Goal: Task Accomplishment & Management: Use online tool/utility

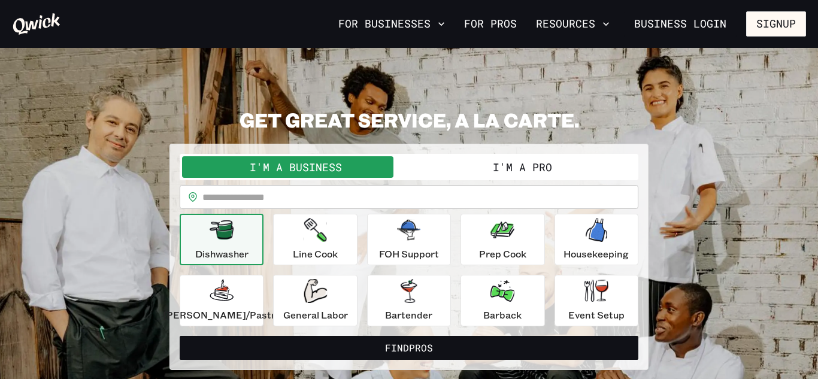
scroll to position [24, 0]
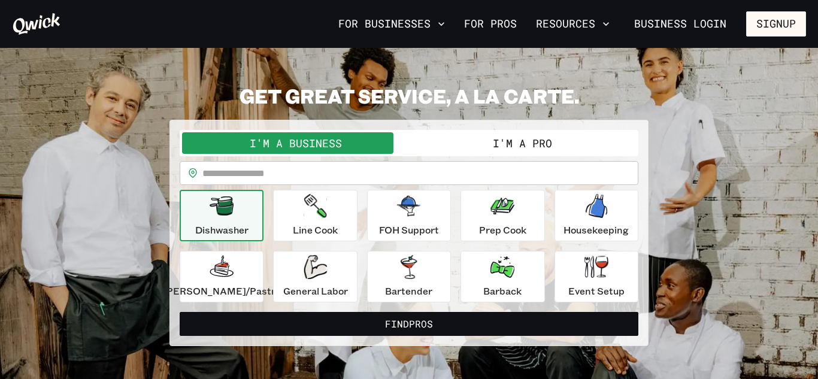
click at [477, 123] on div "**********" at bounding box center [408, 233] width 479 height 226
click at [480, 133] on button "I'm a Pro" at bounding box center [522, 143] width 227 height 22
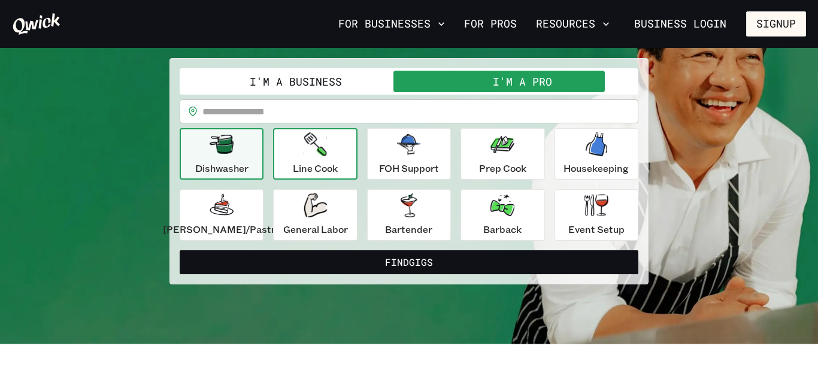
scroll to position [88, 0]
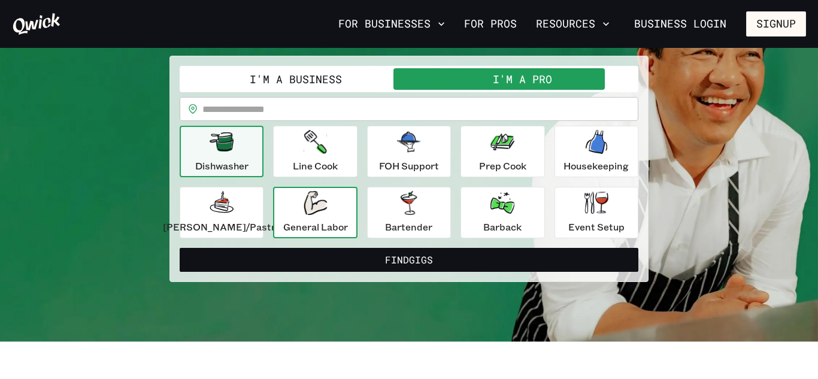
click at [348, 207] on div "General Labor" at bounding box center [315, 212] width 65 height 43
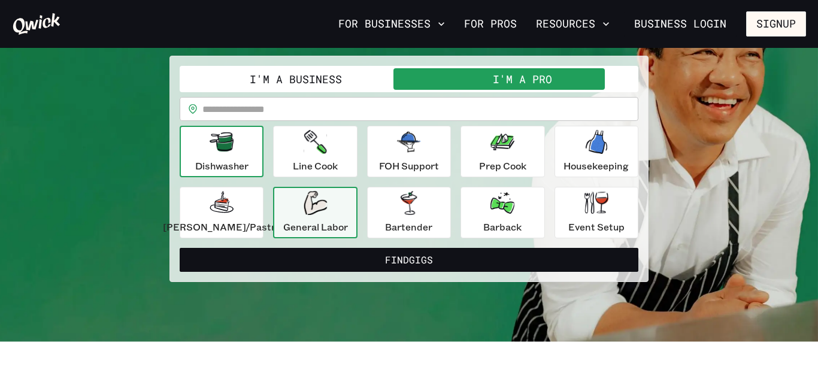
click at [248, 161] on p "Dishwasher" at bounding box center [221, 166] width 53 height 14
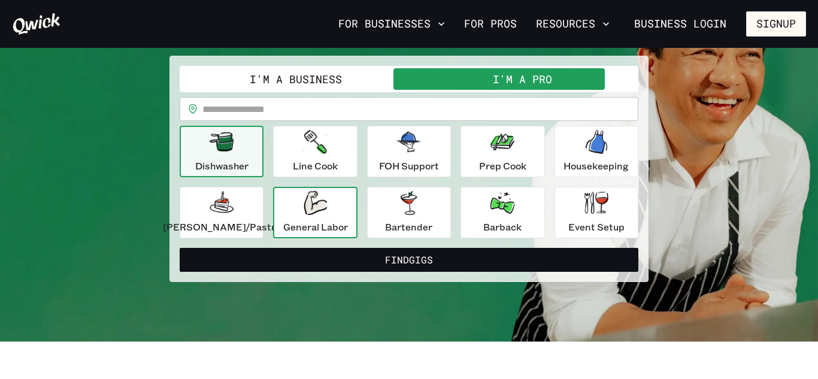
click at [327, 211] on icon "button" at bounding box center [315, 203] width 23 height 24
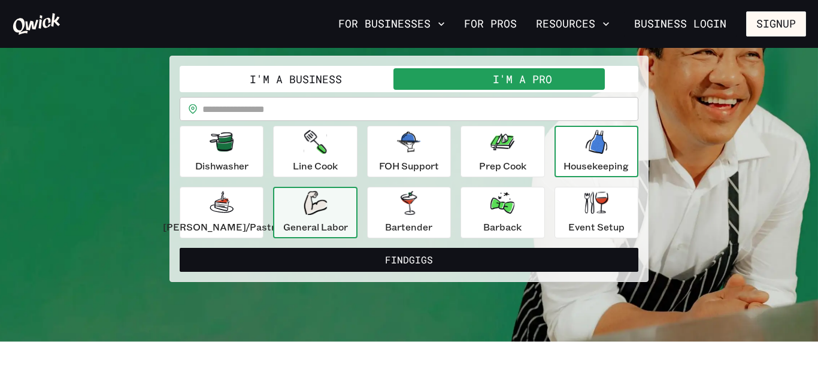
click at [577, 156] on div "Housekeeping" at bounding box center [595, 151] width 65 height 43
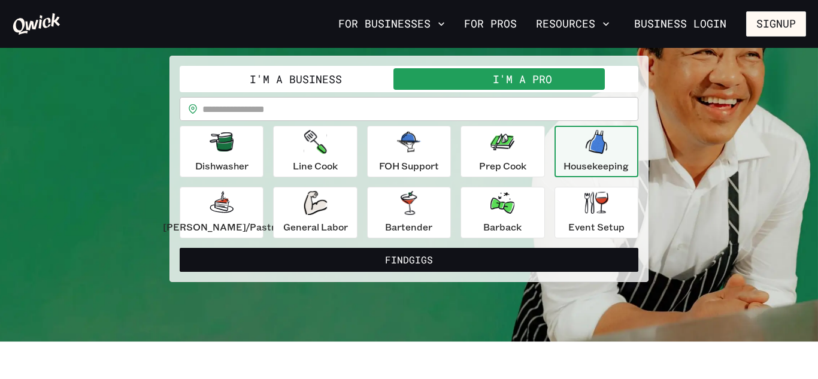
click at [285, 116] on input "text" at bounding box center [420, 109] width 436 height 24
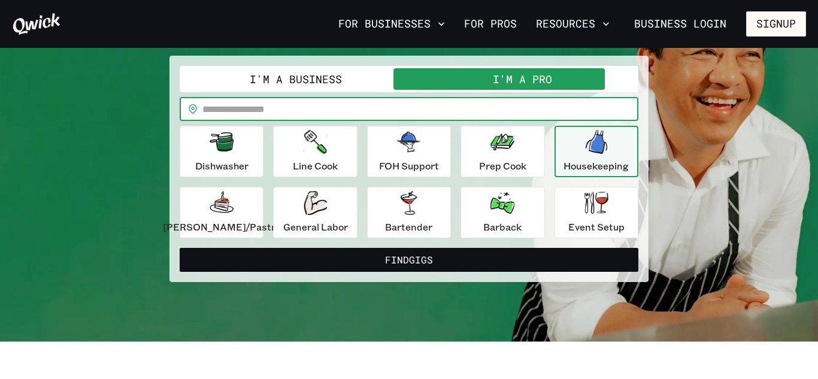
type input "*****"
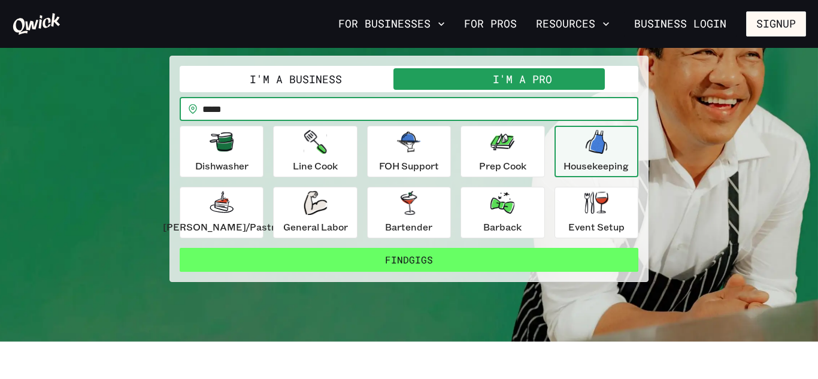
click at [283, 255] on button "Find Gigs" at bounding box center [409, 260] width 459 height 24
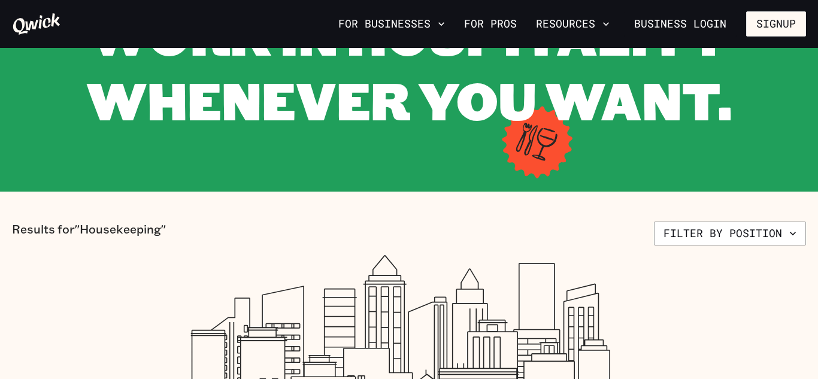
scroll to position [138, 0]
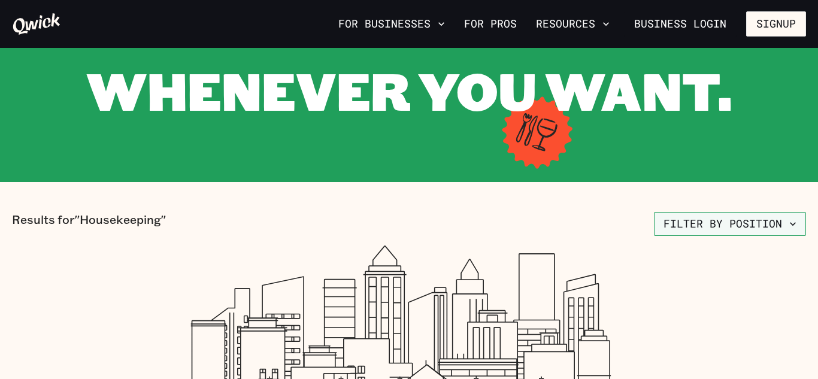
click at [714, 235] on button "Filter by position" at bounding box center [730, 224] width 152 height 24
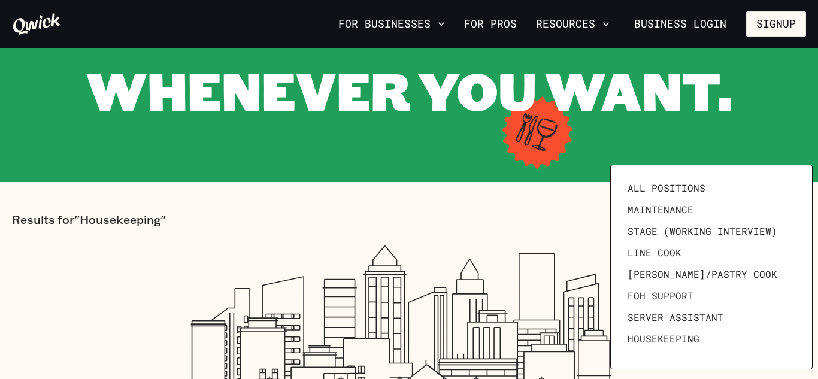
click at [498, 236] on div at bounding box center [409, 189] width 818 height 379
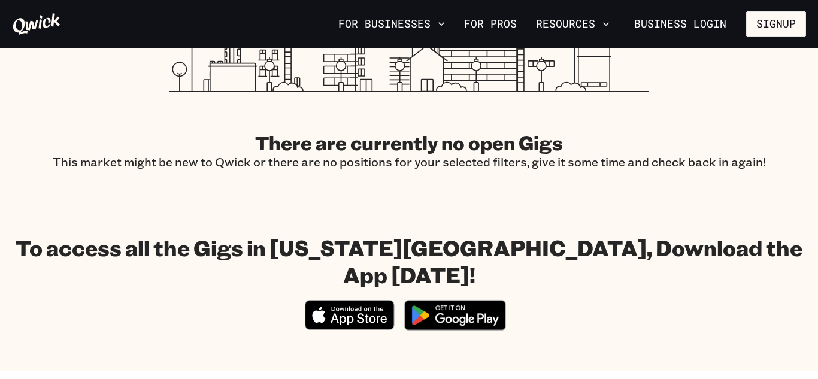
scroll to position [0, 0]
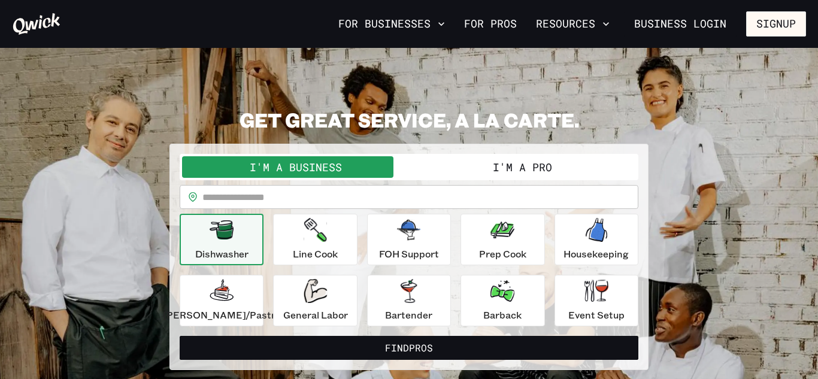
scroll to position [88, 0]
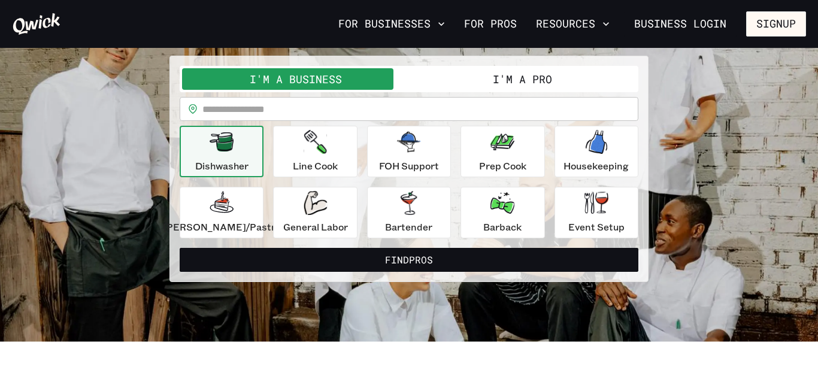
click at [229, 159] on p "Dishwasher" at bounding box center [221, 166] width 53 height 14
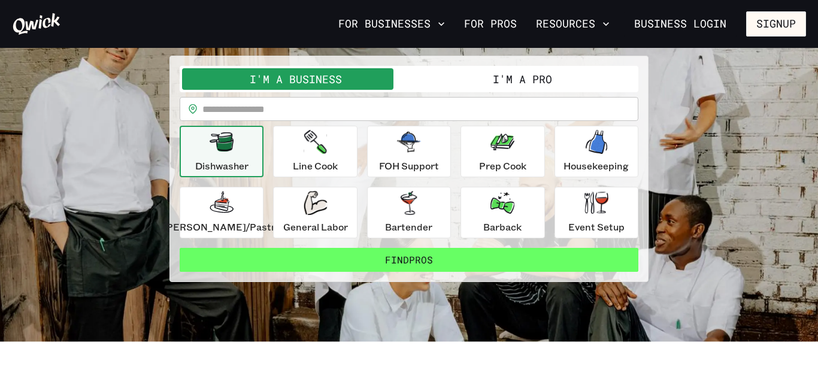
click at [385, 263] on button "Find Pros" at bounding box center [409, 260] width 459 height 24
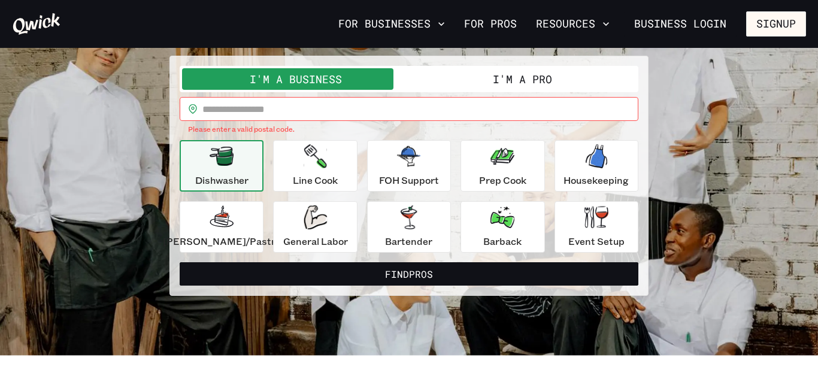
click at [305, 114] on input "text" at bounding box center [420, 109] width 436 height 24
type input "*****"
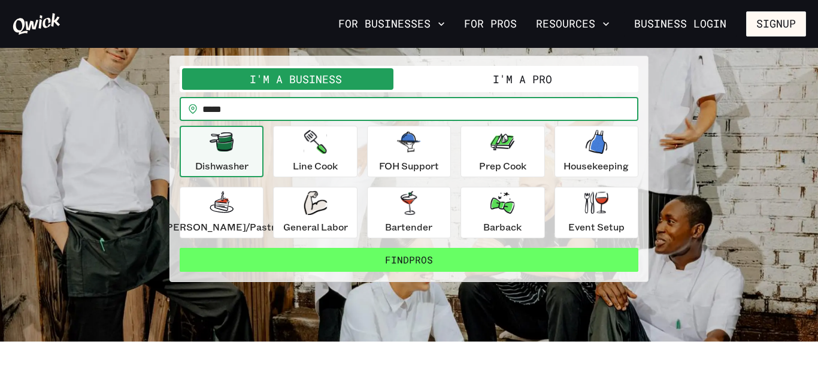
click at [310, 256] on button "Find Pros" at bounding box center [409, 260] width 459 height 24
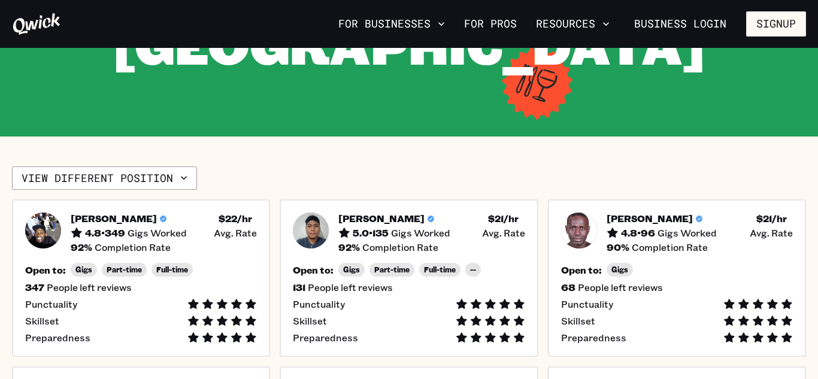
scroll to position [247, 0]
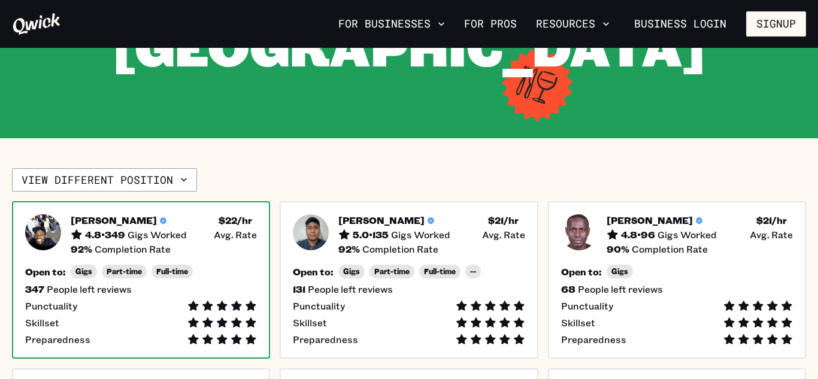
click at [95, 214] on h5 "[PERSON_NAME]" at bounding box center [114, 220] width 86 height 12
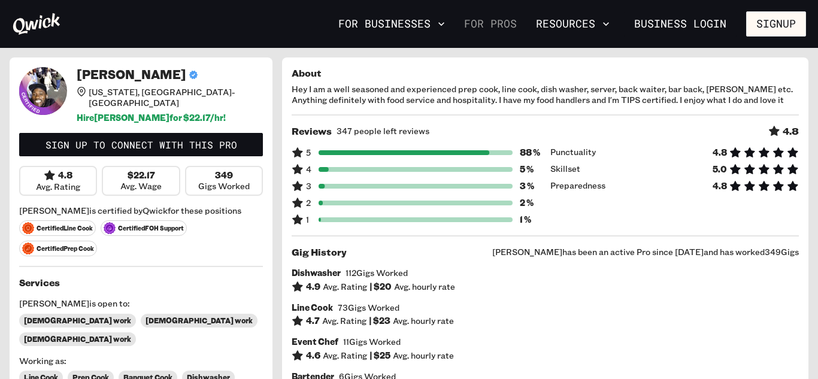
click at [517, 26] on link "For Pros" at bounding box center [490, 24] width 62 height 20
